Goal: Transaction & Acquisition: Purchase product/service

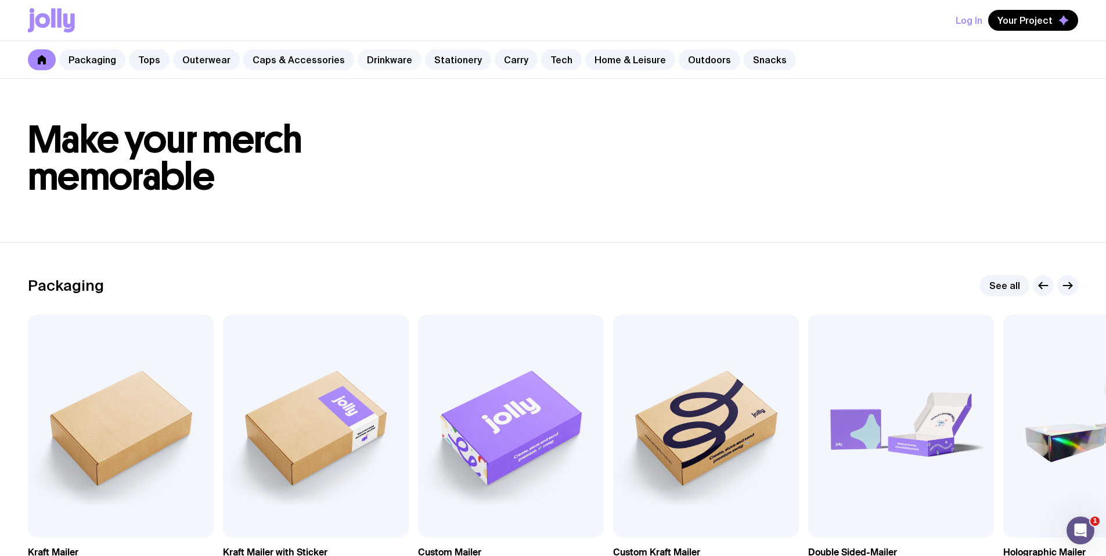
click at [374, 66] on link "Drinkware" at bounding box center [390, 59] width 64 height 21
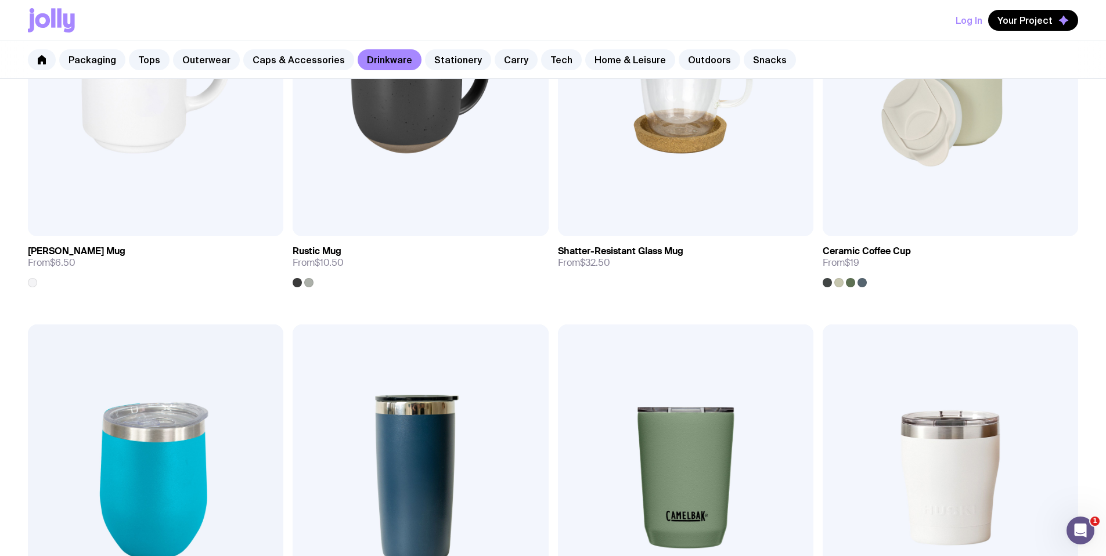
scroll to position [395, 0]
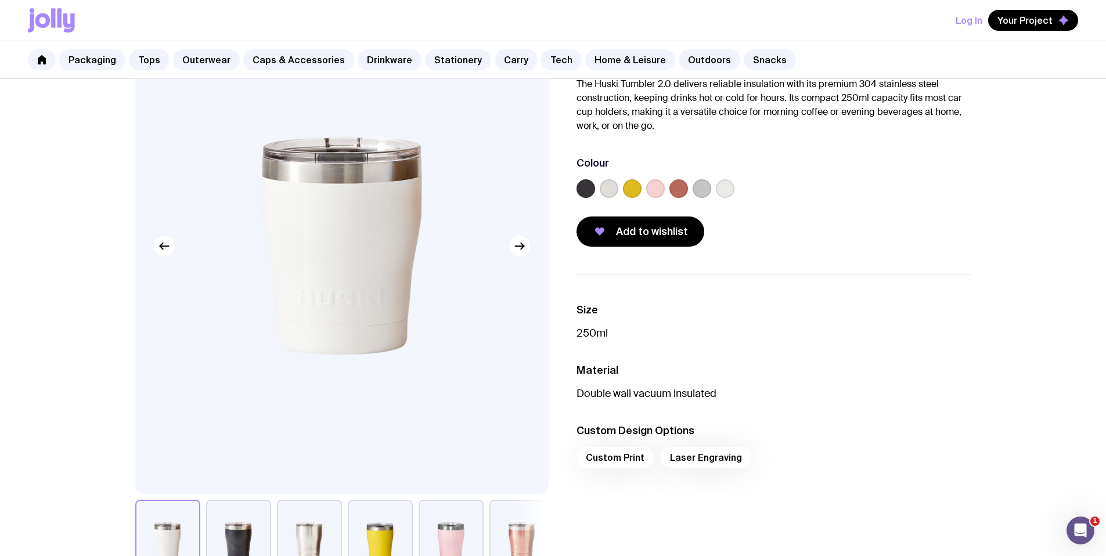
scroll to position [99, 0]
click at [358, 70] on div "Packaging Tops Outerwear Caps & Accessories Drinkware Stationery Carry Tech Hom…" at bounding box center [553, 60] width 1106 height 38
click at [371, 65] on link "Drinkware" at bounding box center [390, 59] width 64 height 21
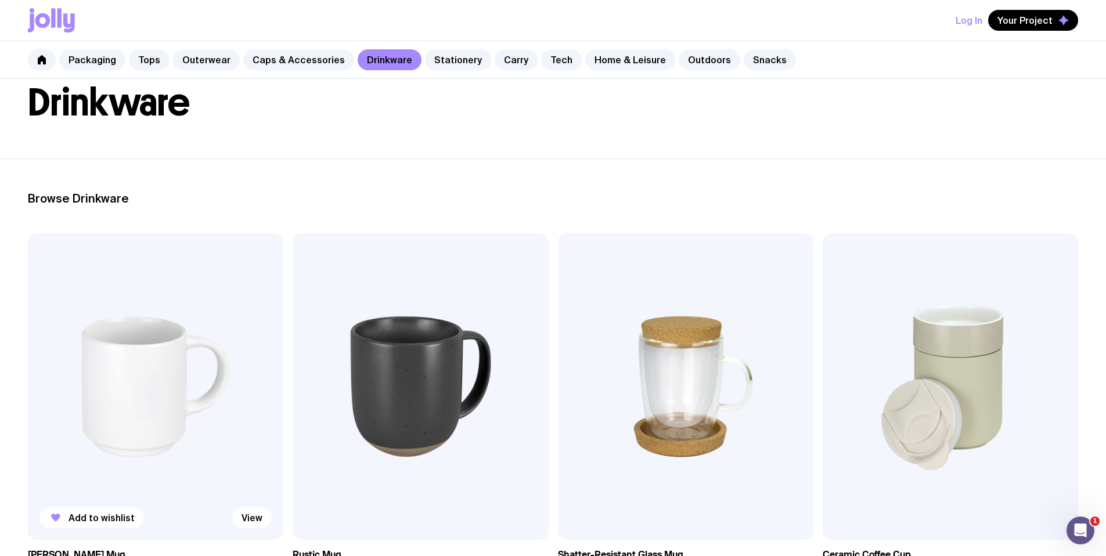
scroll to position [83, 0]
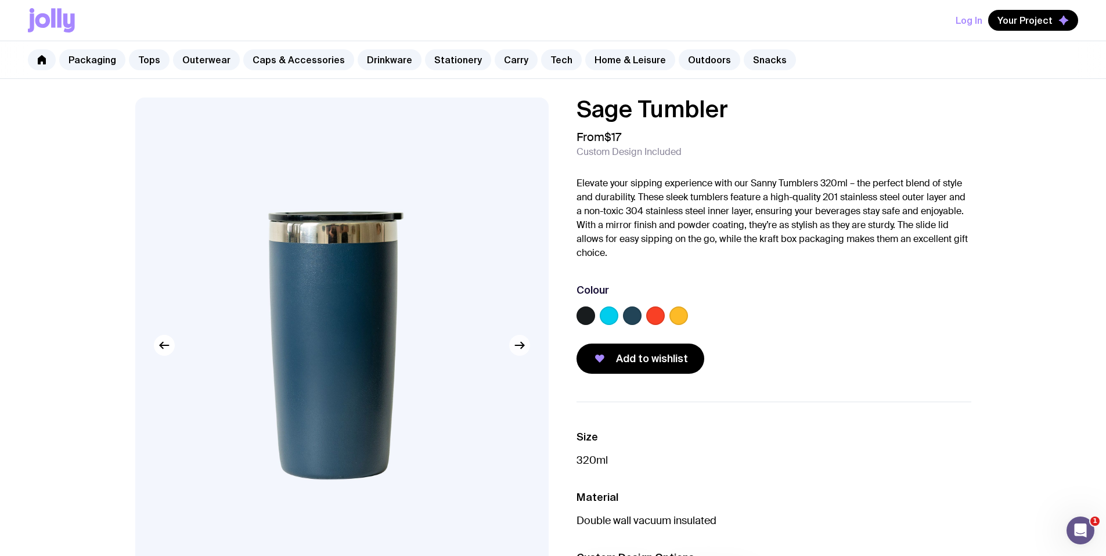
click at [518, 348] on icon "button" at bounding box center [519, 345] width 14 height 14
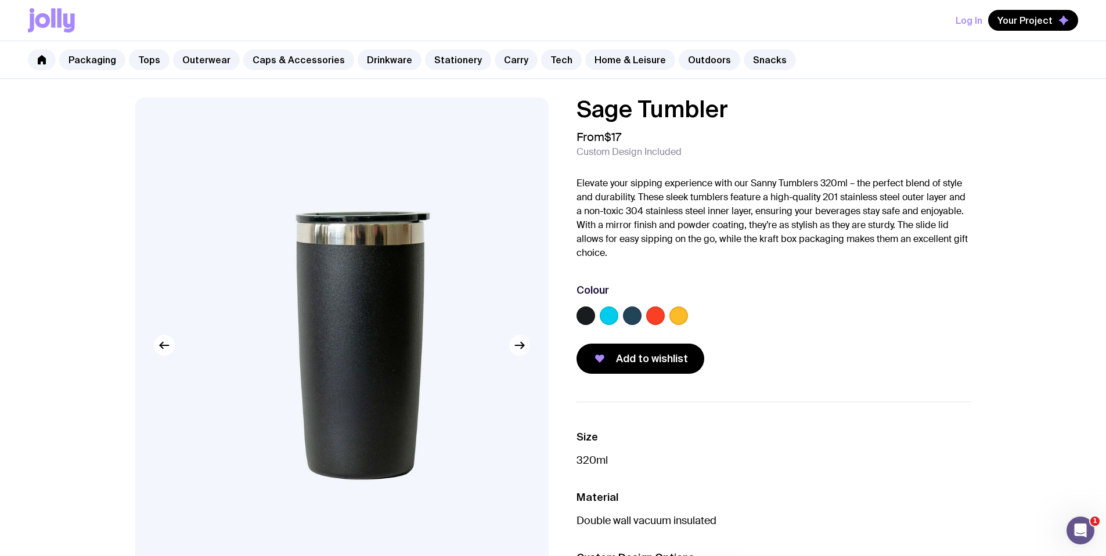
click at [518, 348] on icon "button" at bounding box center [519, 345] width 14 height 14
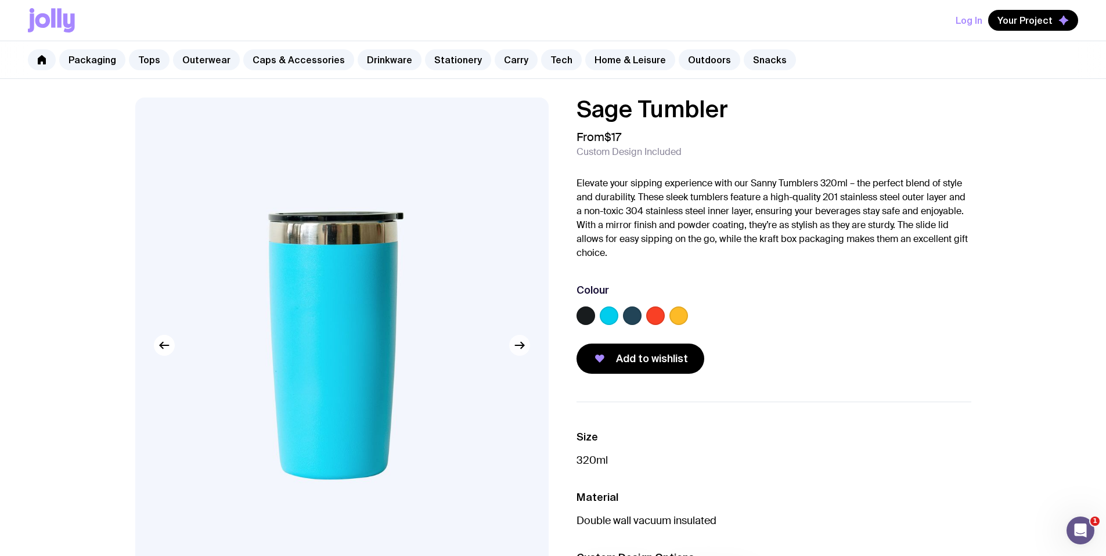
click at [518, 348] on icon "button" at bounding box center [519, 345] width 14 height 14
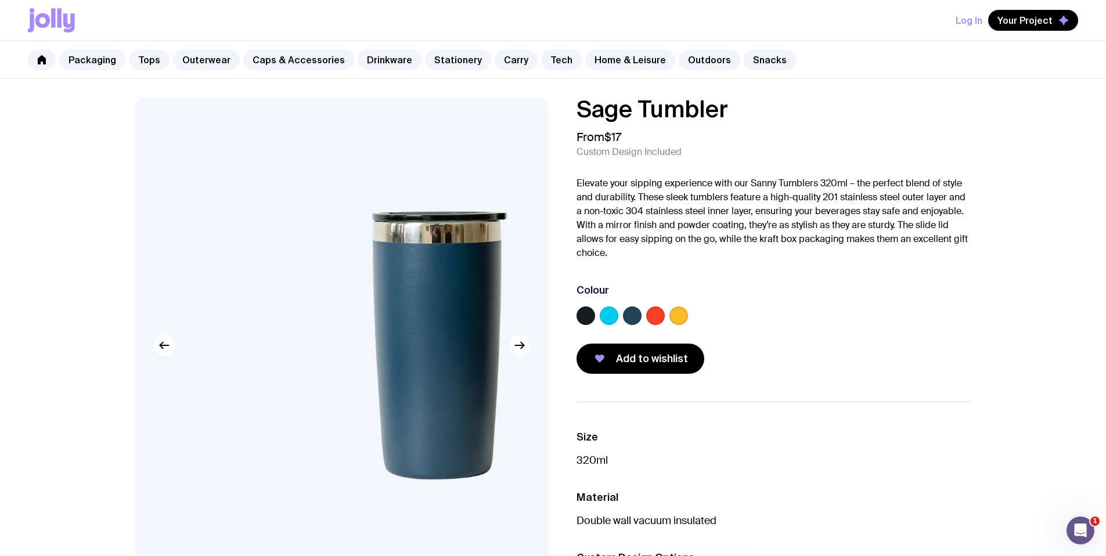
click at [518, 348] on icon "button" at bounding box center [519, 345] width 14 height 14
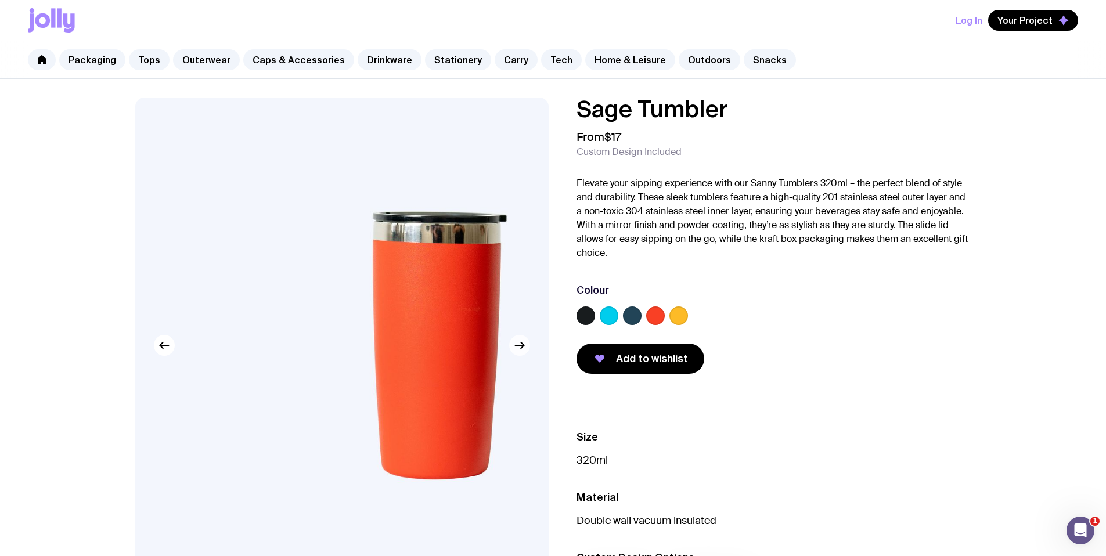
click at [518, 348] on icon "button" at bounding box center [519, 345] width 14 height 14
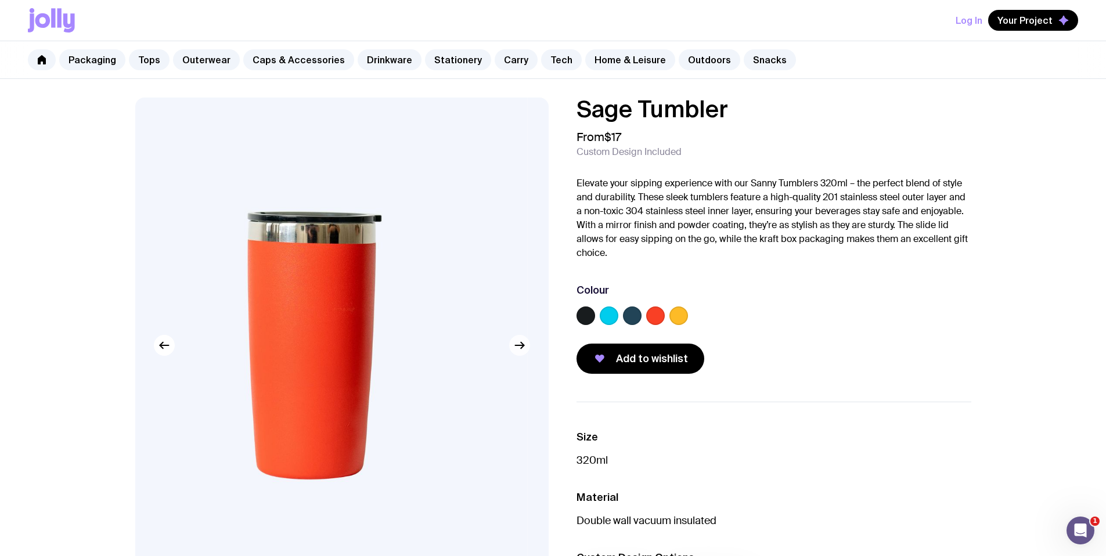
click at [521, 348] on icon "button" at bounding box center [522, 345] width 3 height 6
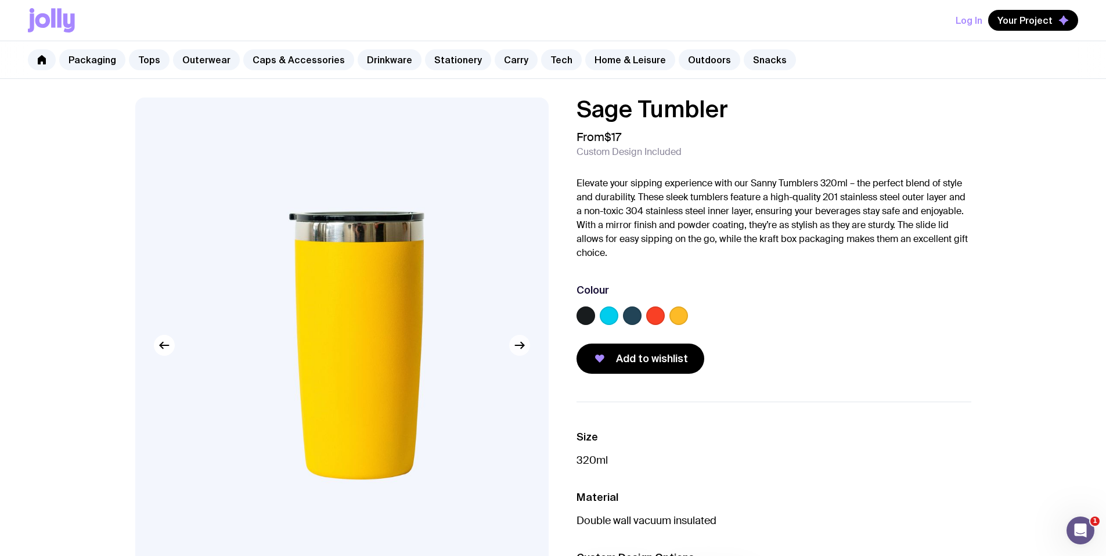
click at [521, 348] on icon "button" at bounding box center [522, 345] width 3 height 6
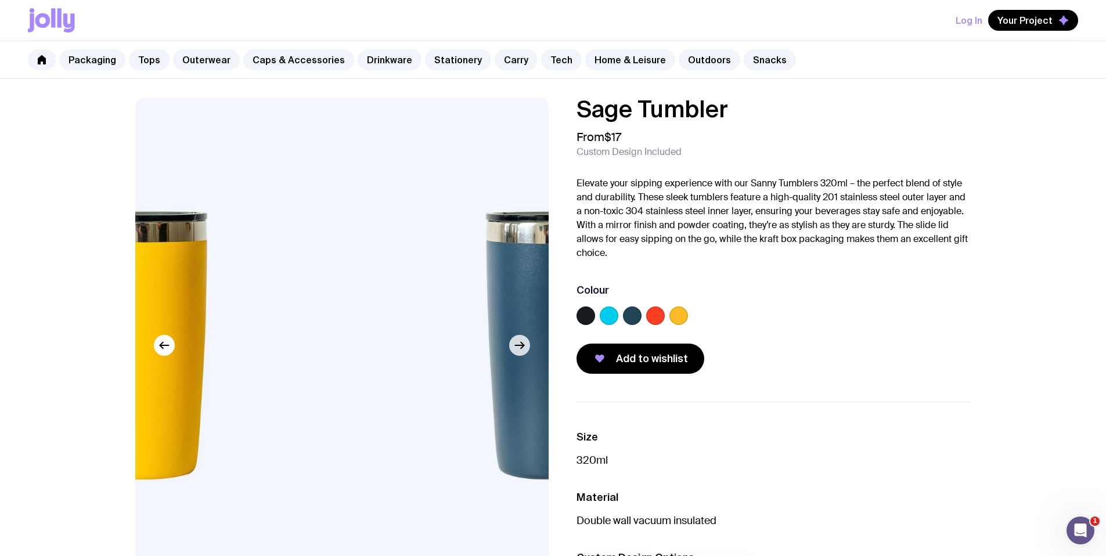
click at [521, 348] on icon "button" at bounding box center [522, 345] width 3 height 6
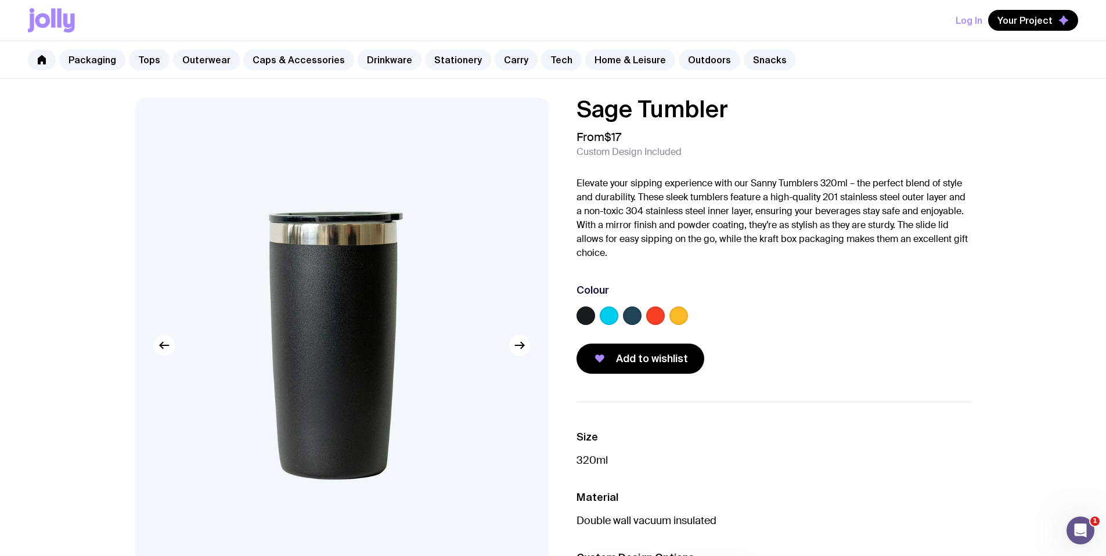
click at [634, 316] on label at bounding box center [632, 315] width 19 height 19
click at [0, 0] on input "radio" at bounding box center [0, 0] width 0 height 0
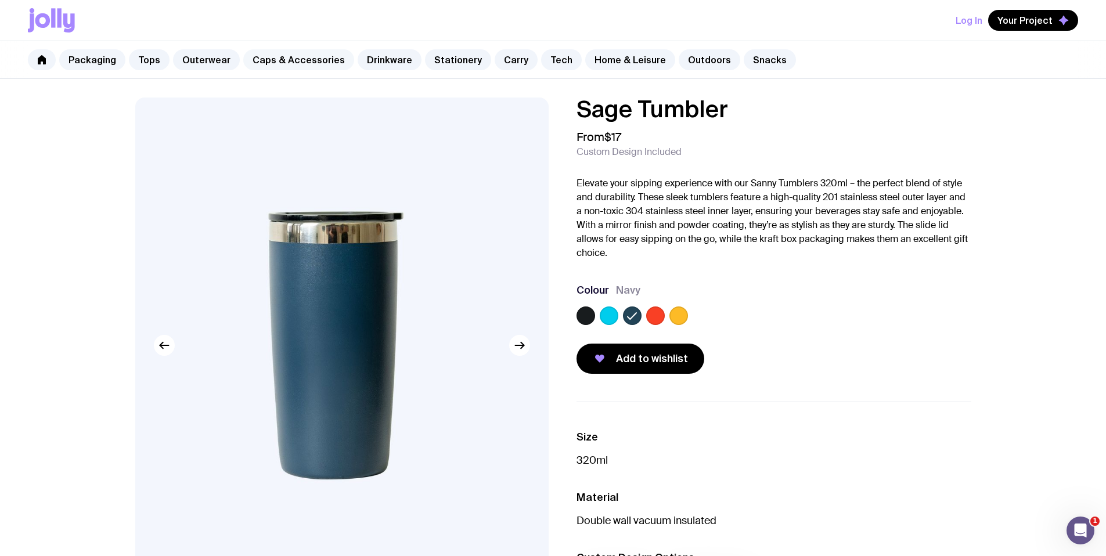
click at [302, 60] on link "Caps & Accessories" at bounding box center [298, 59] width 111 height 21
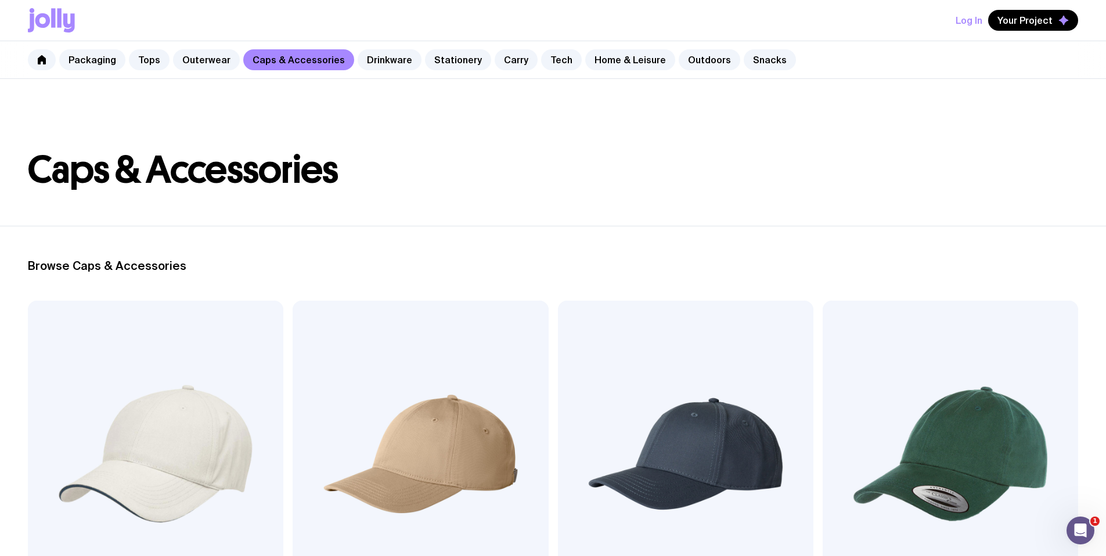
scroll to position [2, 0]
click at [386, 54] on link "Drinkware" at bounding box center [390, 59] width 64 height 21
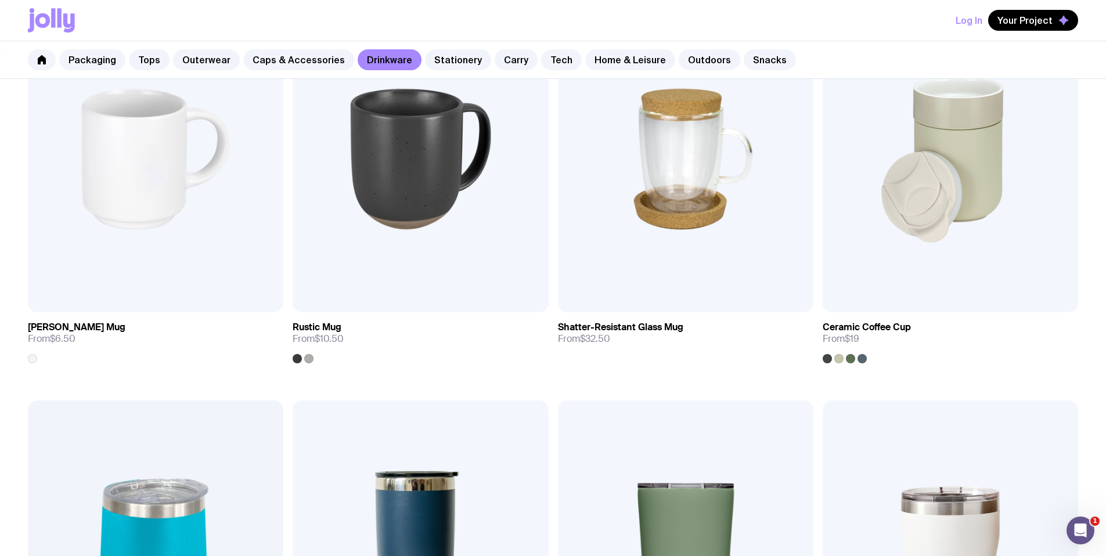
scroll to position [368, 0]
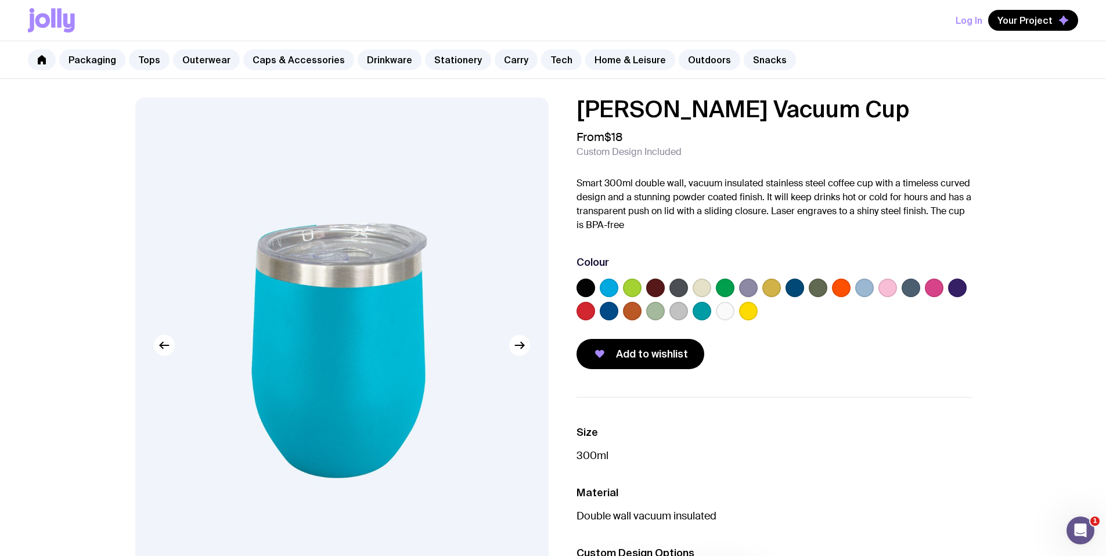
click at [911, 287] on label at bounding box center [910, 288] width 19 height 19
click at [0, 0] on input "radio" at bounding box center [0, 0] width 0 height 0
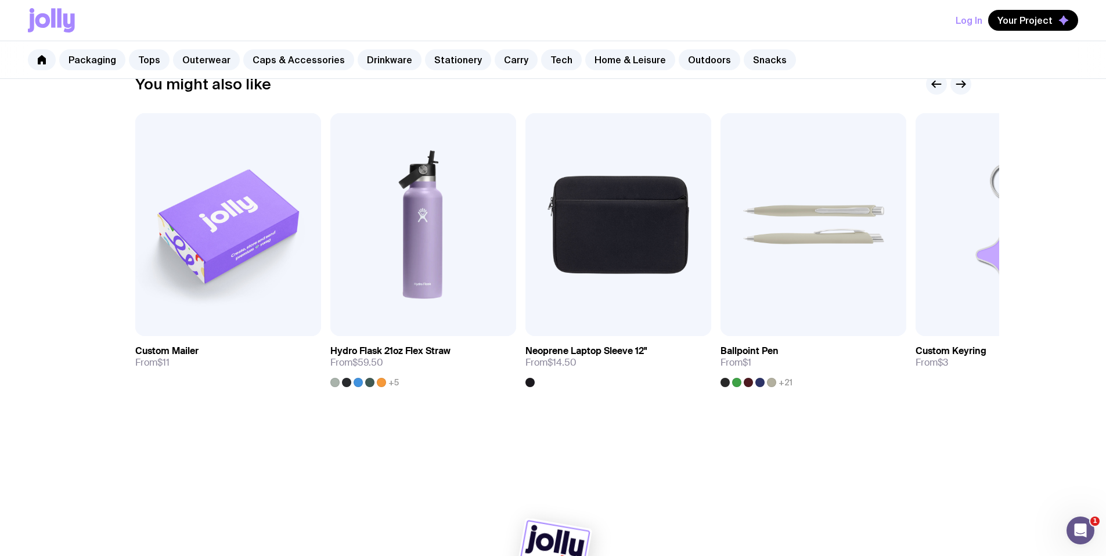
scroll to position [682, 0]
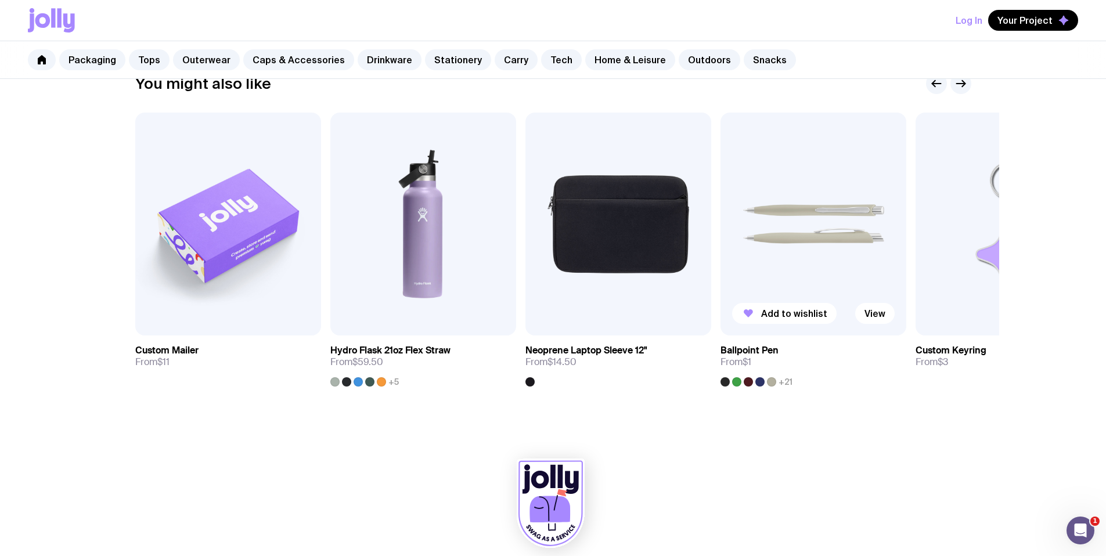
click at [833, 206] on img at bounding box center [813, 224] width 186 height 223
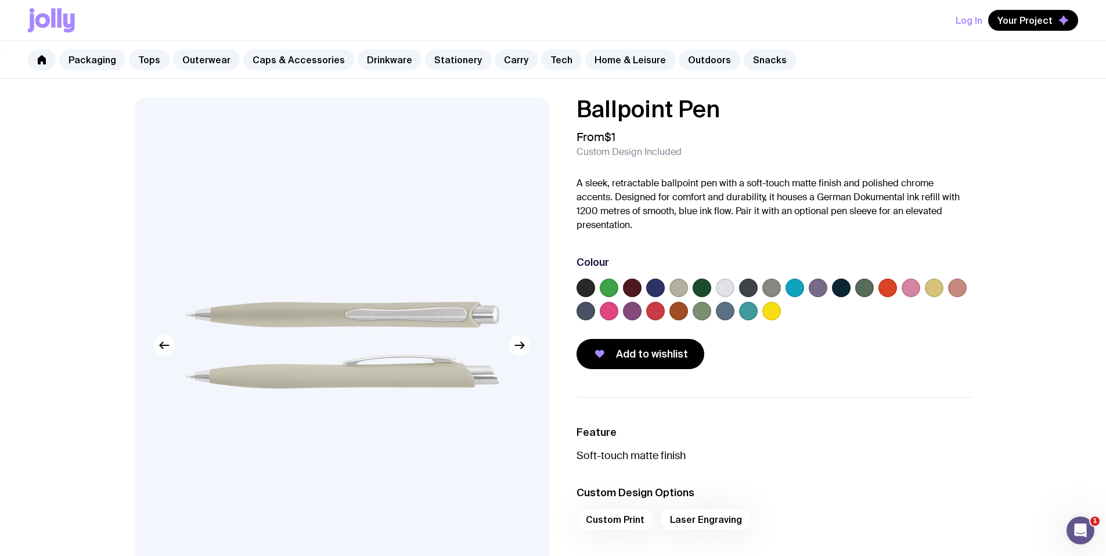
click at [530, 349] on img at bounding box center [341, 346] width 413 height 496
click at [519, 348] on icon "button" at bounding box center [519, 345] width 14 height 14
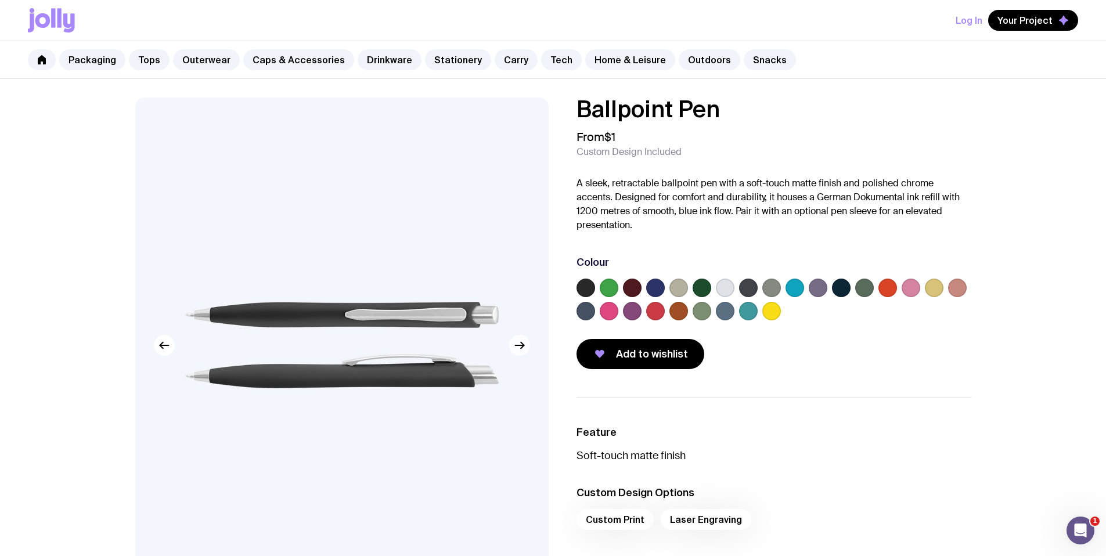
click at [519, 348] on icon "button" at bounding box center [519, 345] width 14 height 14
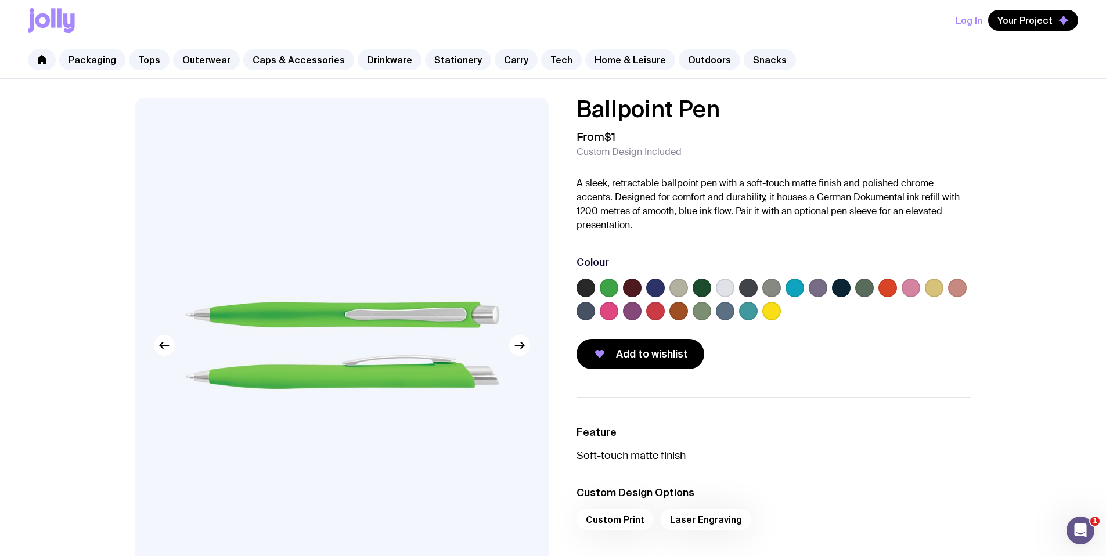
click at [665, 286] on div at bounding box center [773, 302] width 395 height 46
click at [673, 285] on label at bounding box center [678, 288] width 19 height 19
click at [0, 0] on input "radio" at bounding box center [0, 0] width 0 height 0
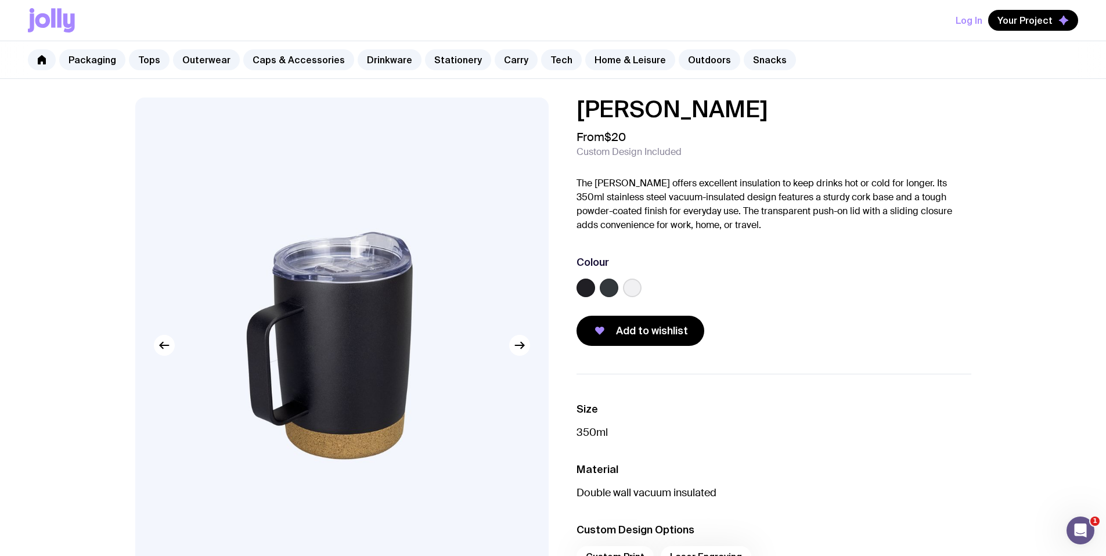
click at [613, 291] on label at bounding box center [609, 288] width 19 height 19
click at [0, 0] on input "radio" at bounding box center [0, 0] width 0 height 0
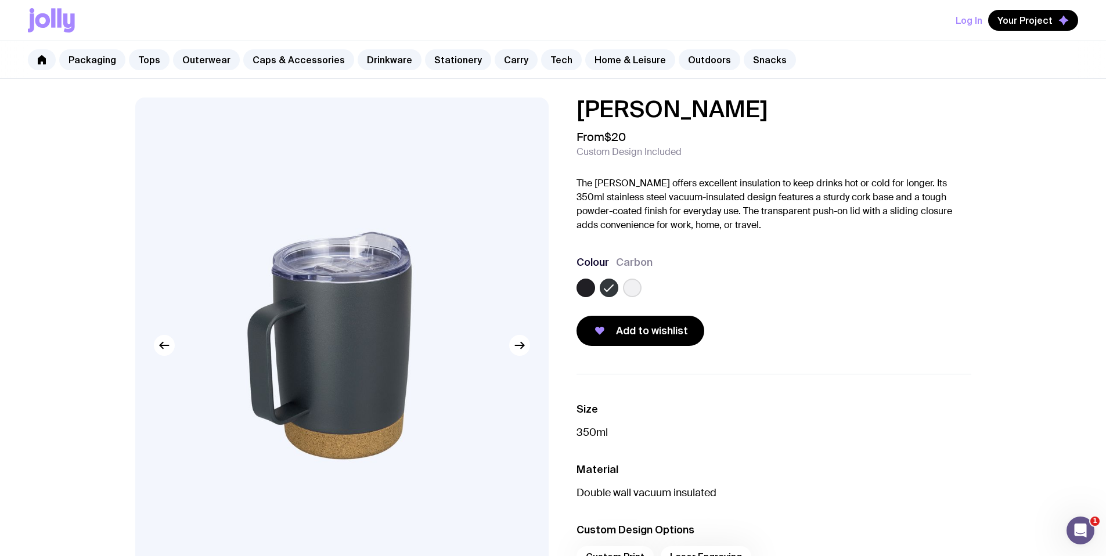
click at [630, 290] on label at bounding box center [632, 288] width 19 height 19
click at [0, 0] on input "radio" at bounding box center [0, 0] width 0 height 0
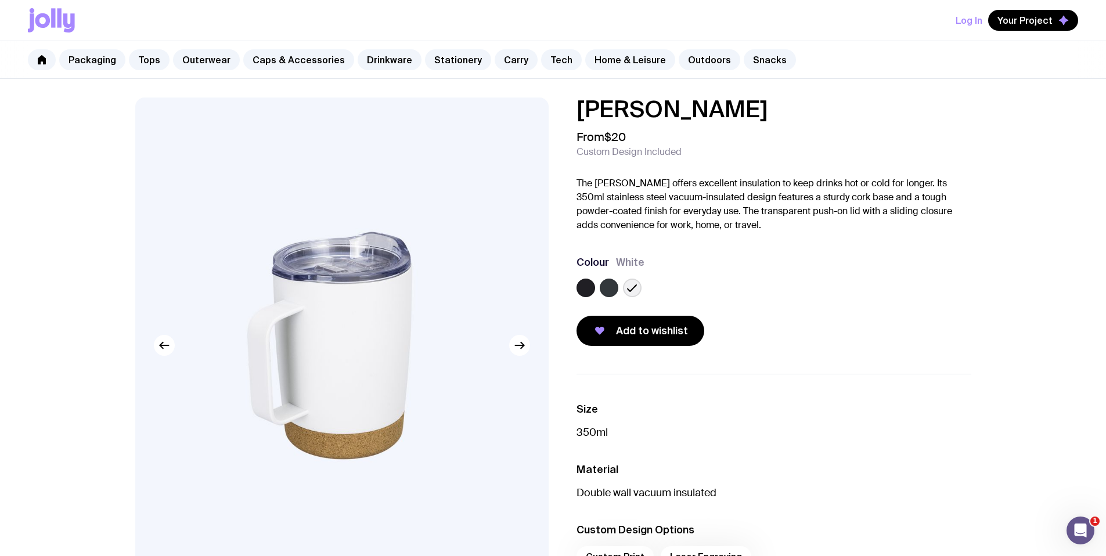
click at [611, 290] on label at bounding box center [609, 288] width 19 height 19
click at [0, 0] on input "radio" at bounding box center [0, 0] width 0 height 0
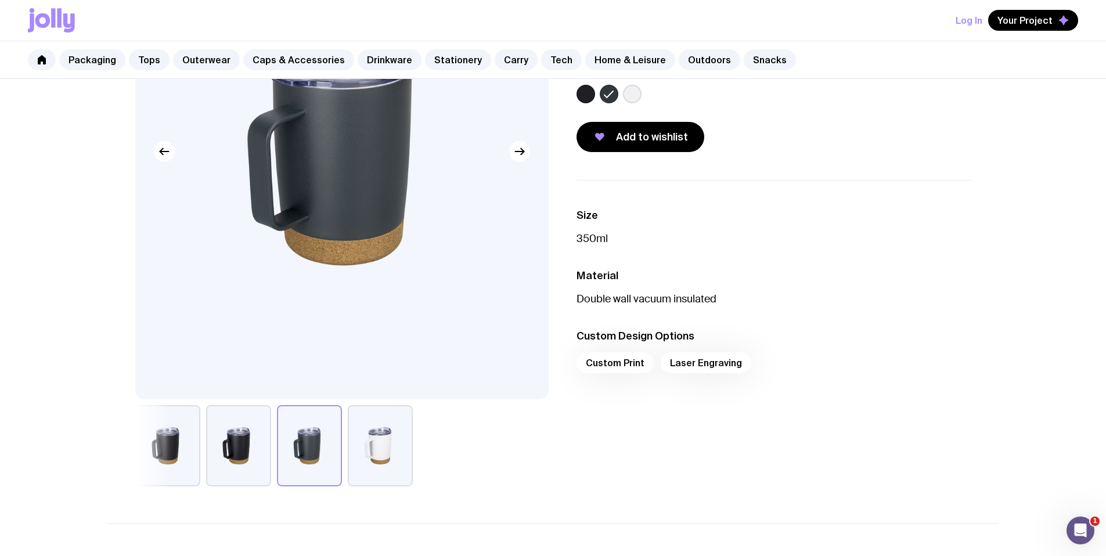
scroll to position [195, 0]
click at [254, 454] on button "button" at bounding box center [238, 444] width 65 height 81
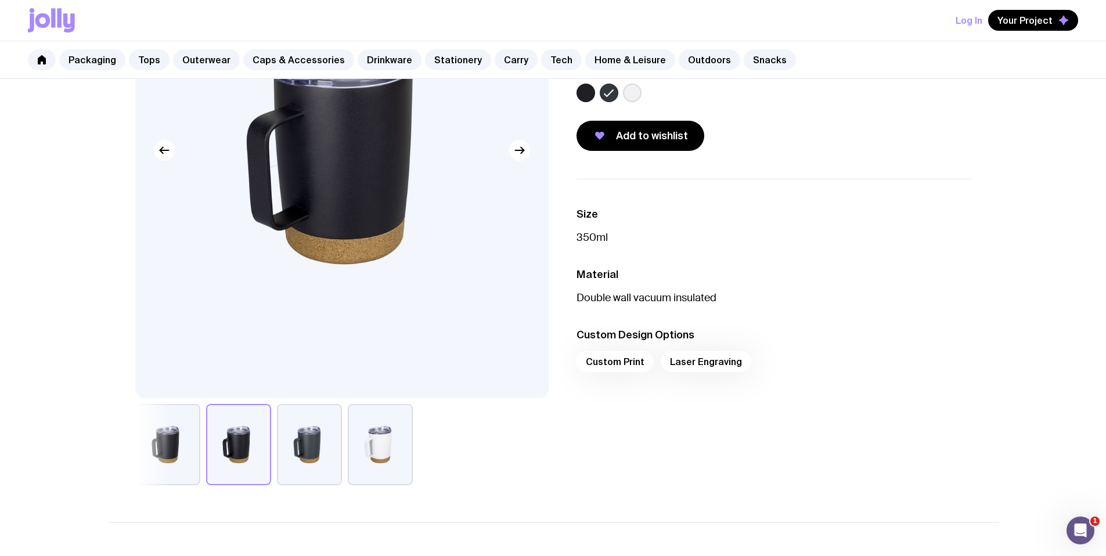
click at [183, 445] on button "button" at bounding box center [167, 444] width 65 height 81
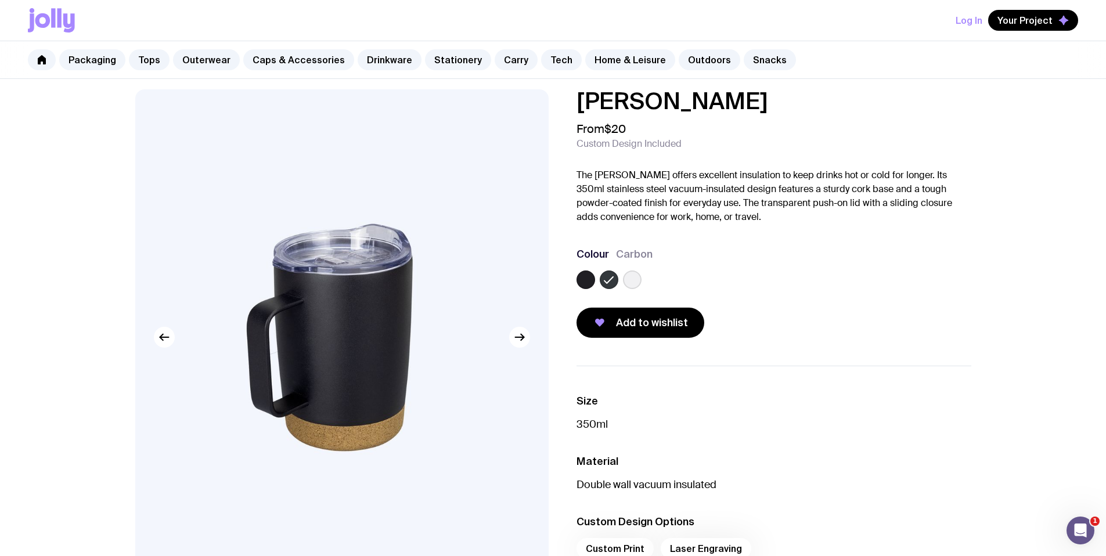
scroll to position [0, 0]
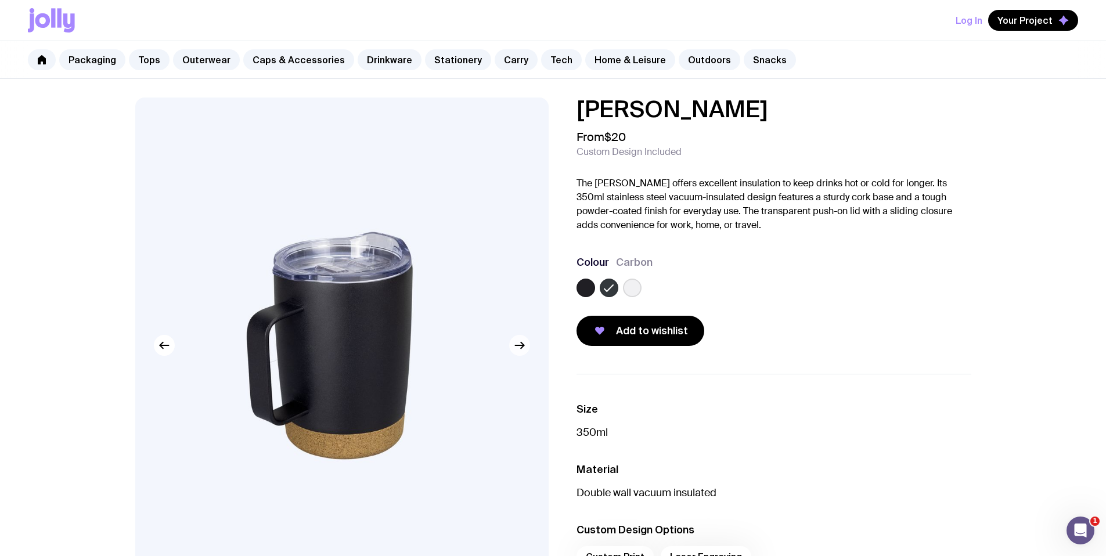
click at [515, 351] on icon "button" at bounding box center [519, 345] width 14 height 14
click at [516, 350] on icon "button" at bounding box center [519, 345] width 14 height 14
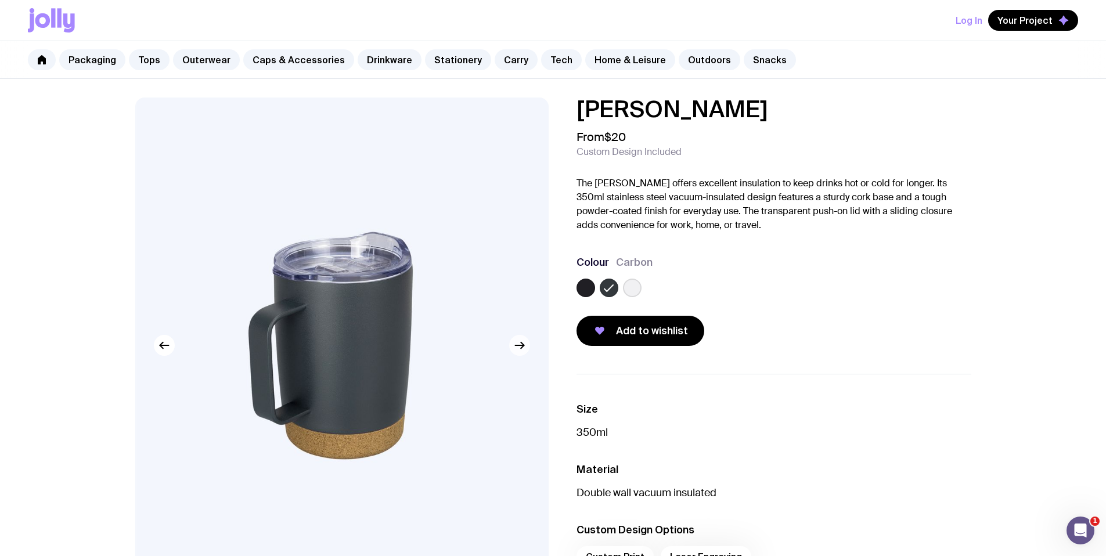
click at [516, 350] on icon "button" at bounding box center [519, 345] width 14 height 14
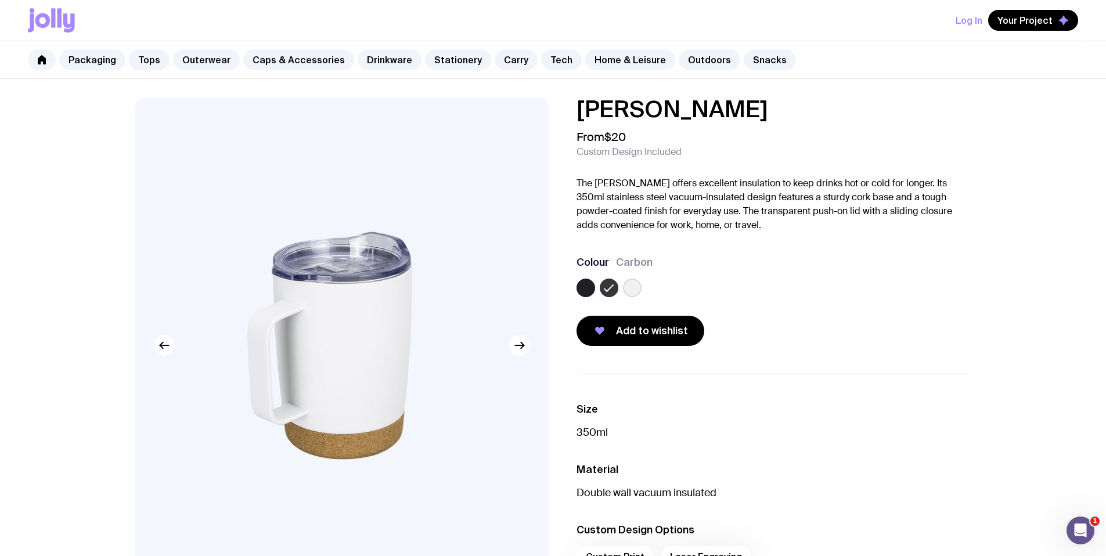
click at [164, 334] on div at bounding box center [341, 346] width 413 height 496
click at [166, 336] on button "button" at bounding box center [164, 345] width 21 height 21
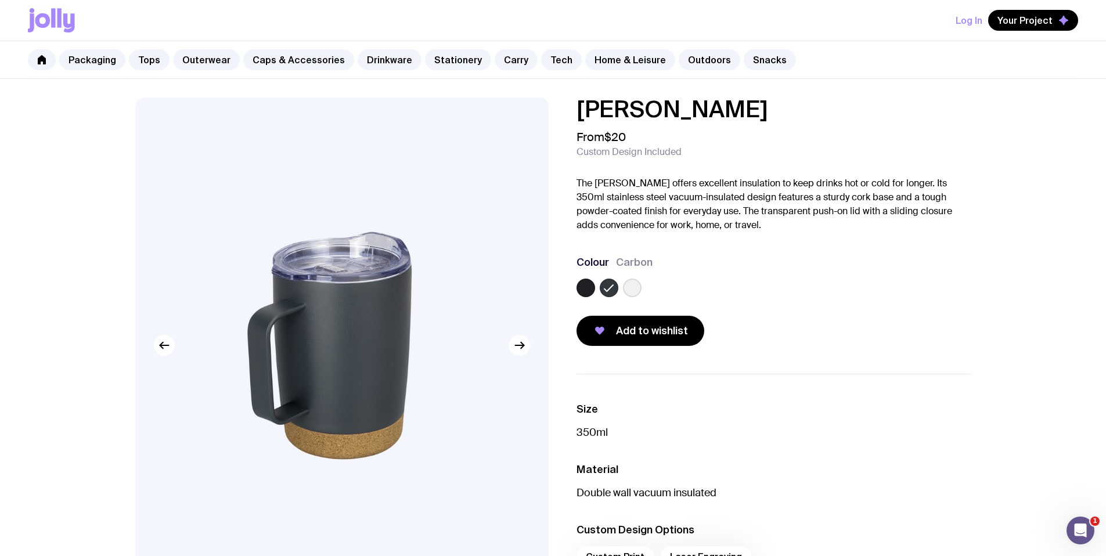
scroll to position [18, 0]
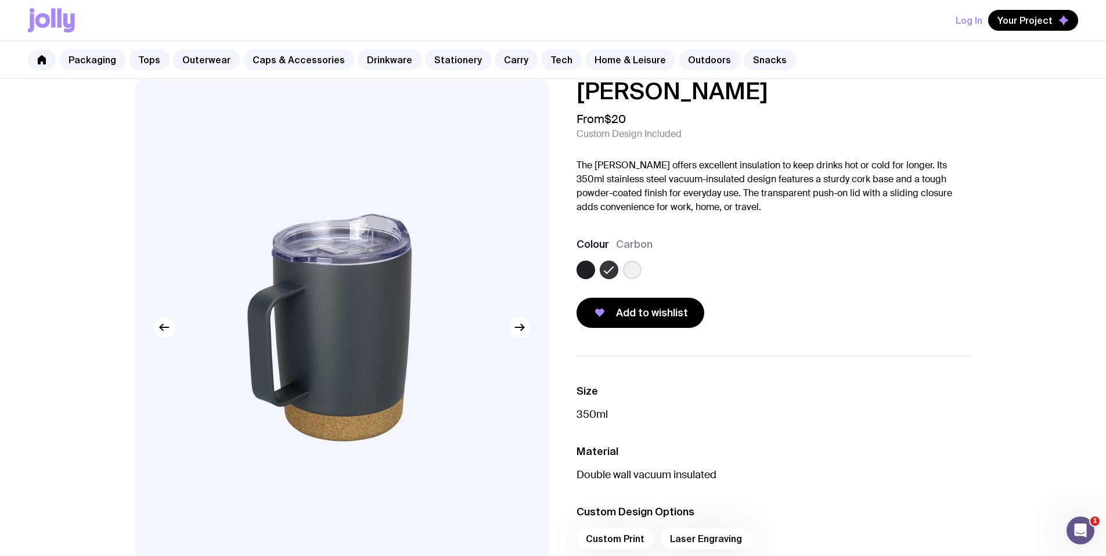
click at [801, 259] on div "Colour Carbon" at bounding box center [773, 260] width 395 height 46
click at [667, 228] on div "Felix Mug From $20 Custom Design Included The Felix Mug offers excellent insula…" at bounding box center [773, 204] width 395 height 248
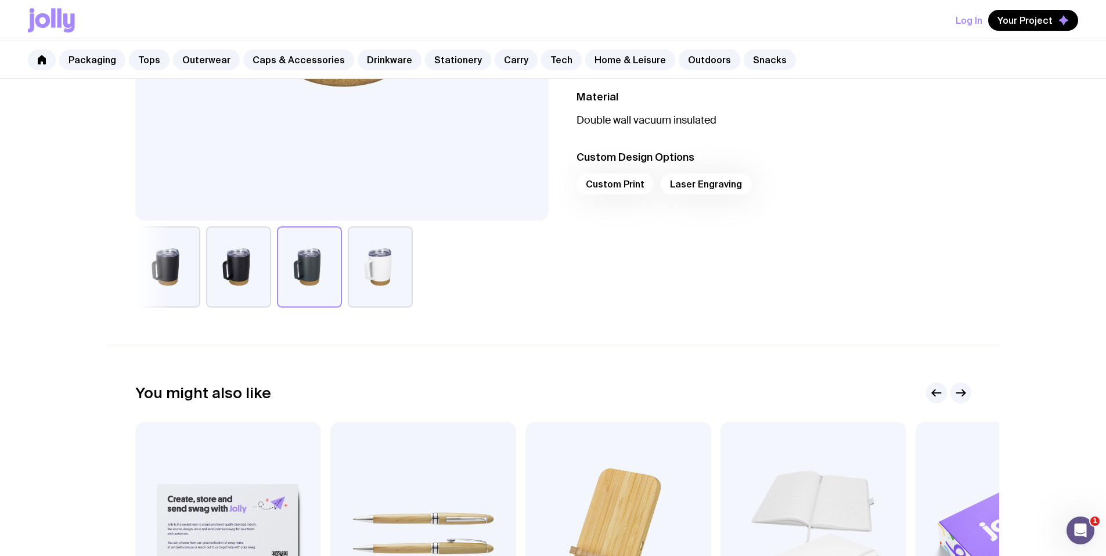
click at [402, 270] on button "button" at bounding box center [380, 266] width 65 height 81
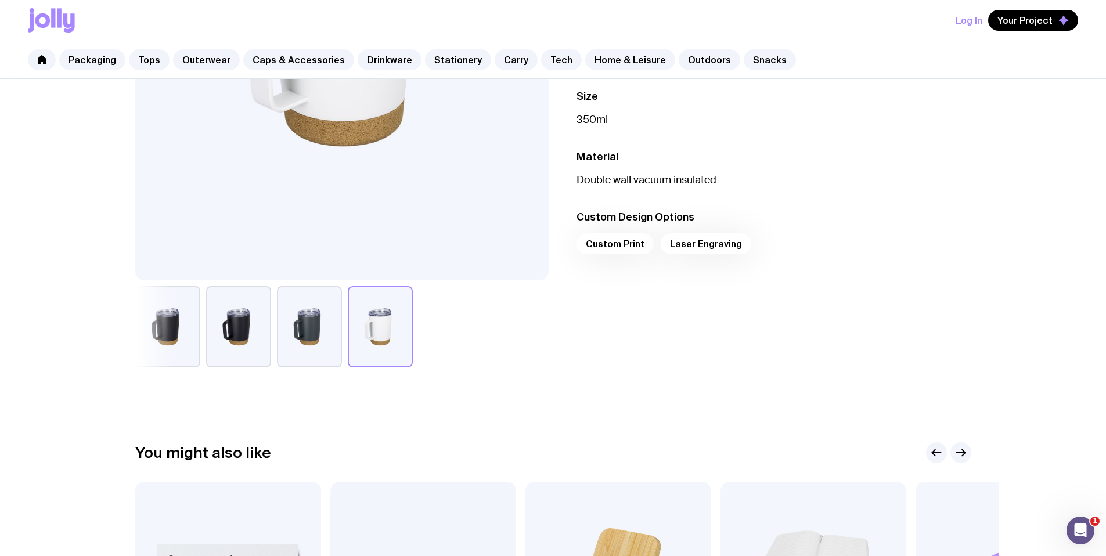
scroll to position [150, 0]
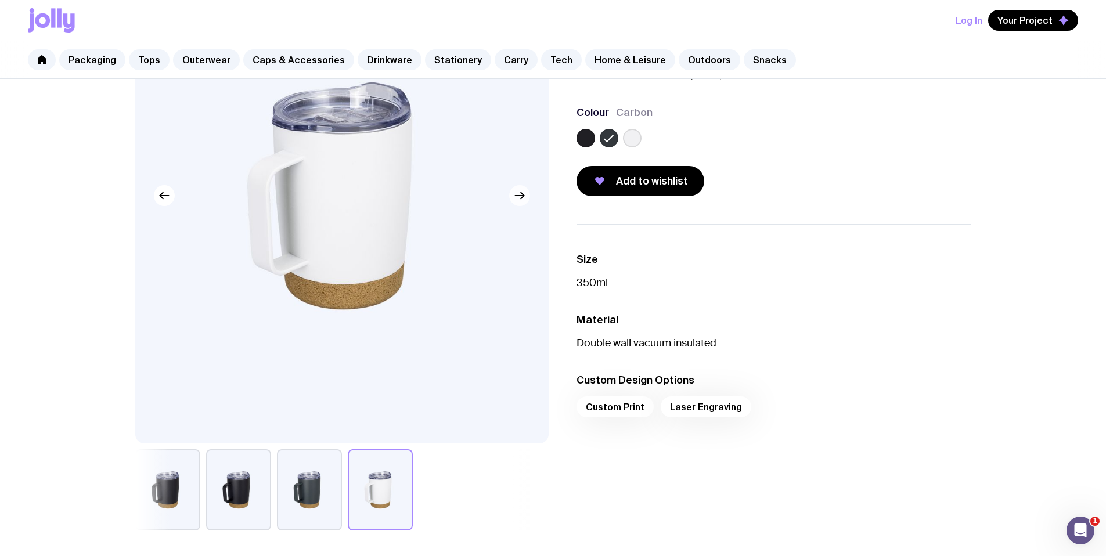
click at [519, 204] on button "button" at bounding box center [519, 195] width 21 height 21
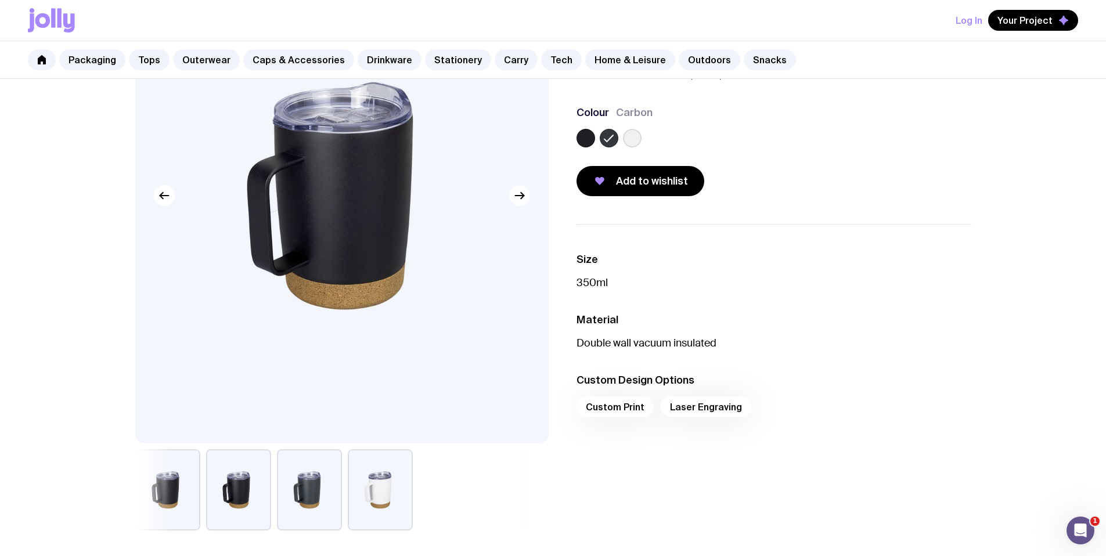
click at [519, 199] on icon "button" at bounding box center [519, 196] width 14 height 14
click at [519, 198] on icon "button" at bounding box center [519, 196] width 14 height 14
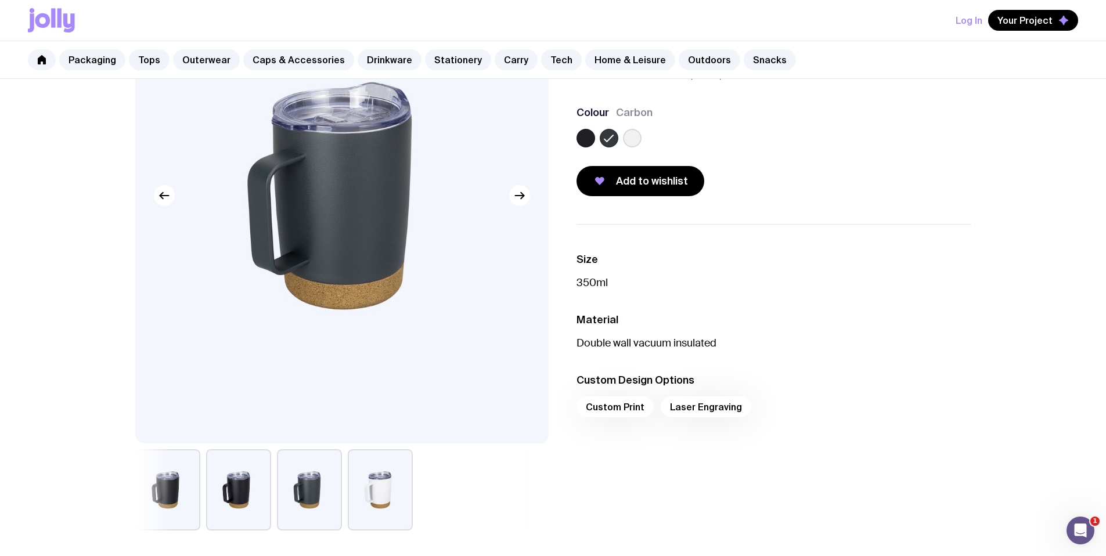
click at [306, 493] on button "button" at bounding box center [309, 489] width 65 height 81
click at [240, 482] on button "button" at bounding box center [238, 489] width 65 height 81
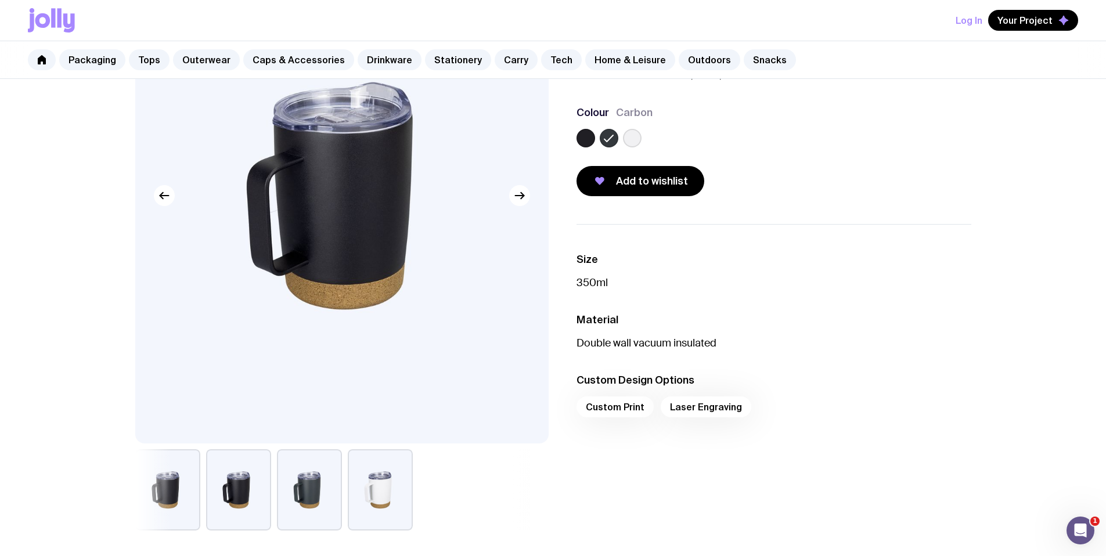
click at [181, 488] on button "button" at bounding box center [167, 489] width 65 height 81
click at [185, 486] on button "button" at bounding box center [167, 489] width 65 height 81
click at [237, 472] on button "button" at bounding box center [238, 489] width 65 height 81
click at [317, 488] on button "button" at bounding box center [309, 489] width 65 height 81
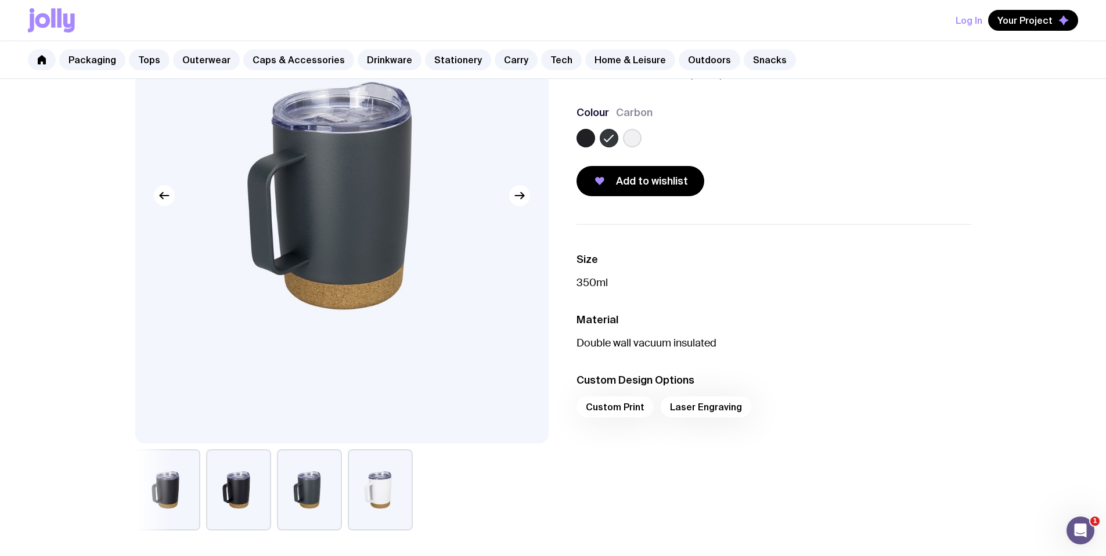
click at [358, 491] on button "button" at bounding box center [380, 489] width 65 height 81
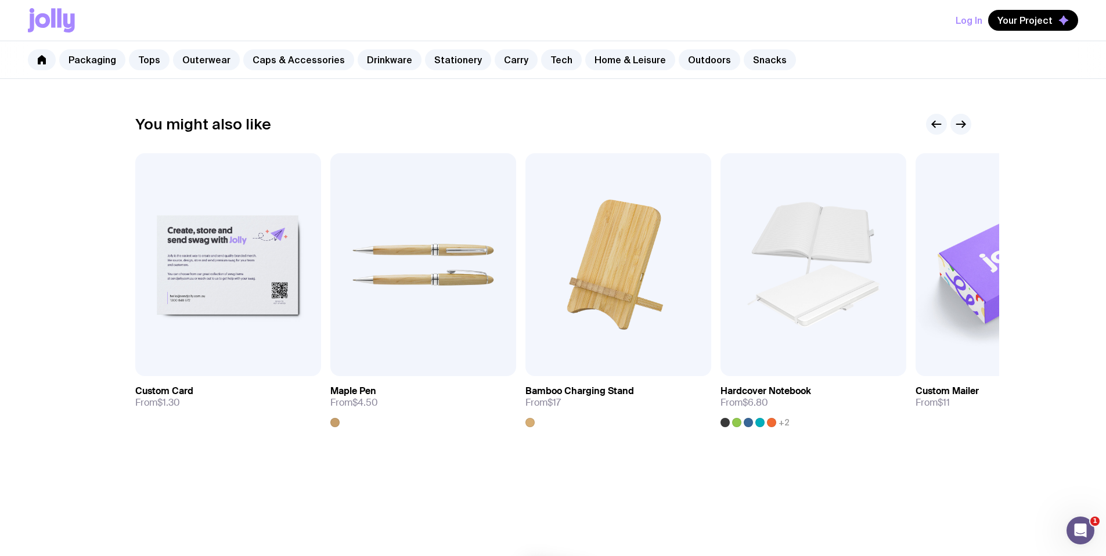
scroll to position [648, 0]
